Goal: Information Seeking & Learning: Learn about a topic

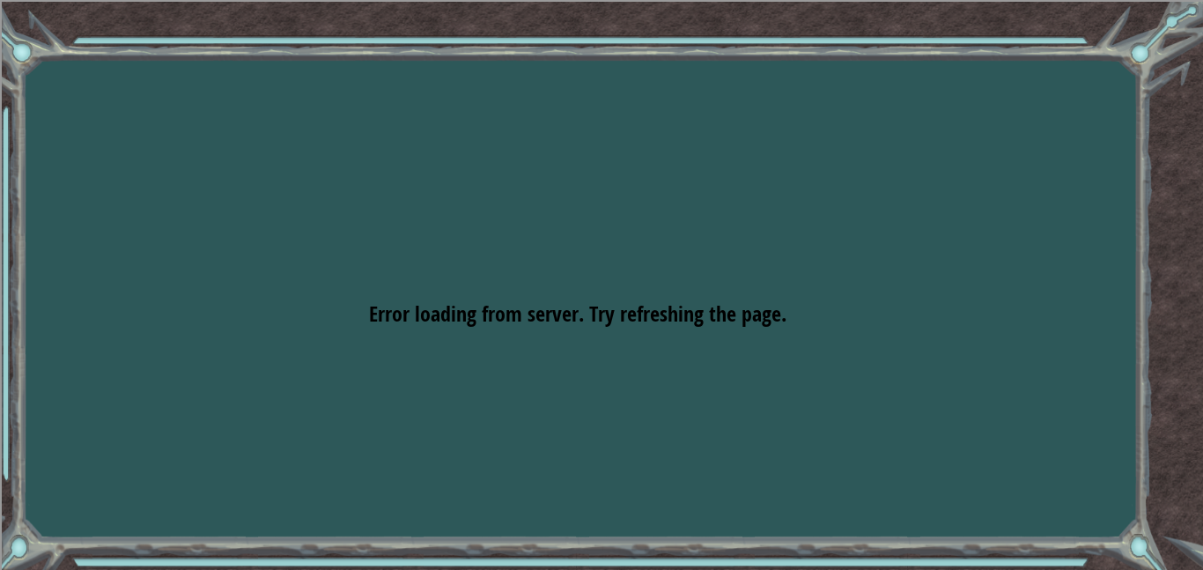
click at [455, 491] on div "Goals Error loading from server. Try refreshing the page. You'll need to join a…" at bounding box center [601, 285] width 1203 height 570
